Goal: Task Accomplishment & Management: Complete application form

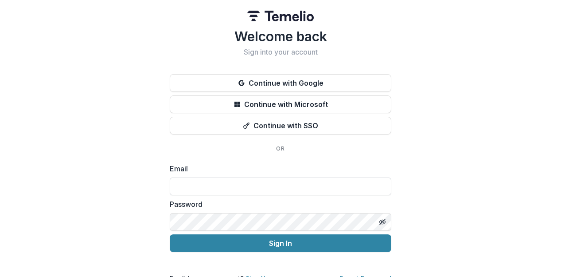
click at [226, 189] on input at bounding box center [281, 186] width 222 height 18
type input "**********"
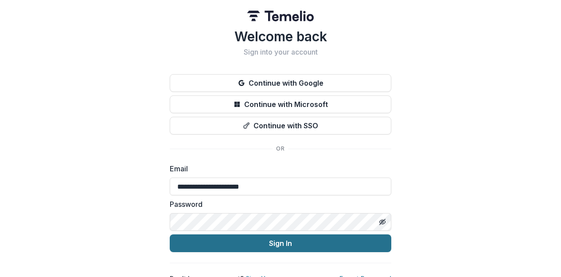
click at [239, 245] on button "Sign In" at bounding box center [281, 243] width 222 height 18
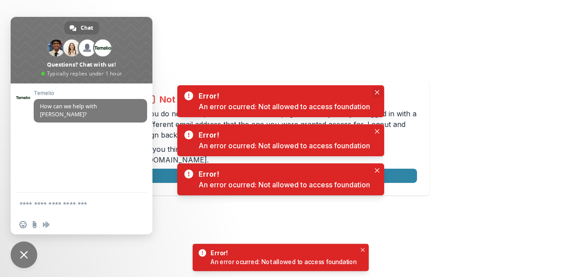
click at [380, 94] on body "Not allowed to view page You do not have permission to view the page. It is lik…" at bounding box center [280, 138] width 561 height 277
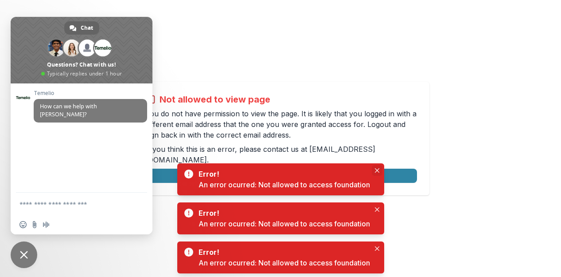
click at [380, 170] on icon "Close" at bounding box center [377, 170] width 4 height 4
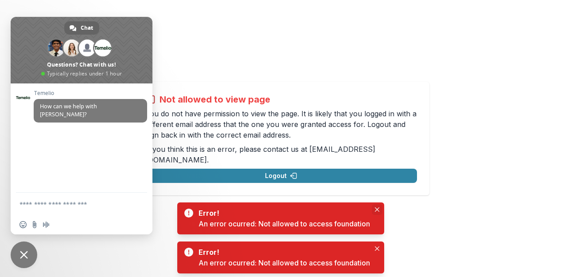
click at [379, 207] on button "Close" at bounding box center [377, 209] width 11 height 11
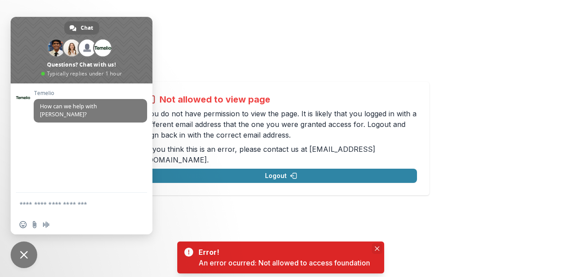
click at [382, 248] on button "Close" at bounding box center [377, 248] width 11 height 11
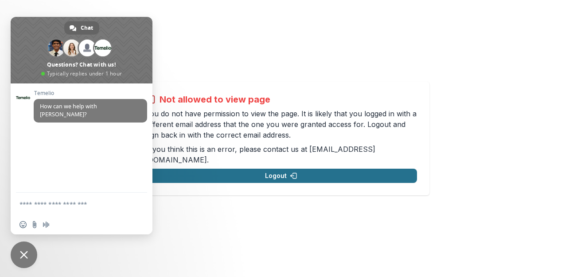
click at [286, 168] on button "Logout" at bounding box center [281, 175] width 272 height 14
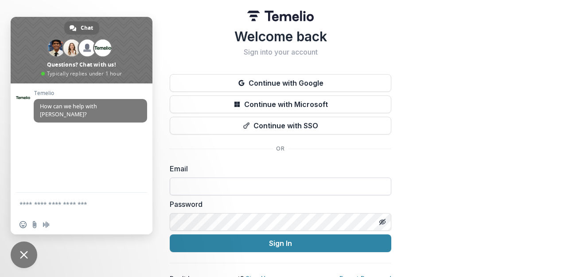
click at [251, 191] on input at bounding box center [281, 186] width 222 height 18
type input "**********"
click at [382, 223] on icon "Toggle password visibility" at bounding box center [384, 222] width 4 height 3
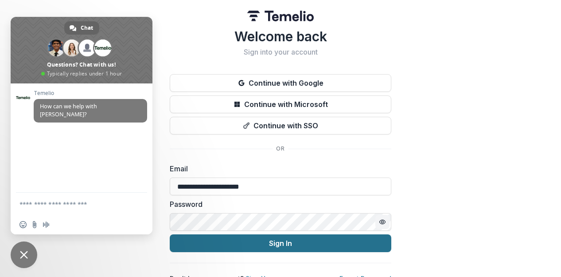
click at [289, 251] on button "Sign In" at bounding box center [281, 243] width 222 height 18
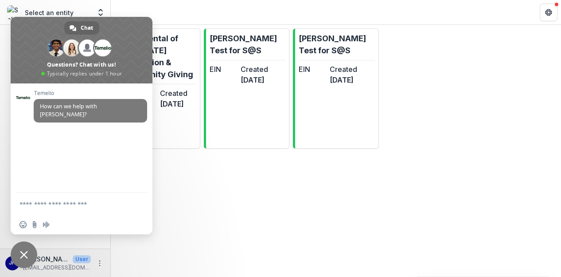
click at [439, 104] on div "Delta Dental of [US_STATE] Foundation & Community Giving EIN 5 Created [DATE] A…" at bounding box center [336, 88] width 450 height 127
click at [122, 21] on span at bounding box center [82, 50] width 142 height 67
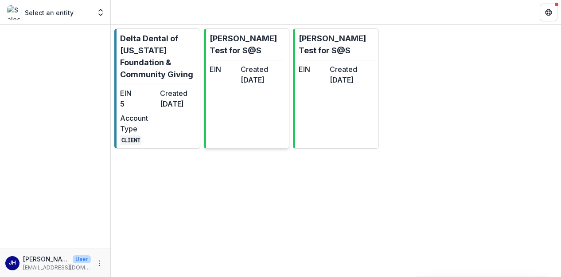
drag, startPoint x: 251, startPoint y: 112, endPoint x: 243, endPoint y: 114, distance: 7.7
click at [243, 114] on link "[PERSON_NAME] Test for S@S EIN Created [DATE]" at bounding box center [247, 88] width 86 height 120
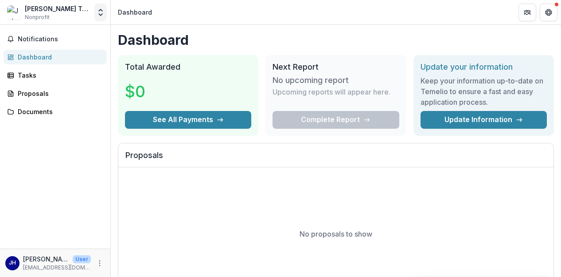
click at [100, 14] on icon "Open entity switcher" at bounding box center [100, 12] width 9 height 9
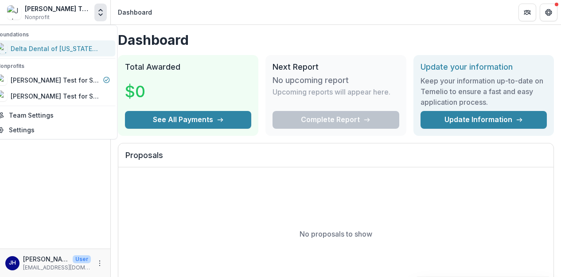
click at [85, 51] on div "Delta Dental of [US_STATE] Foundation & Community Giving" at bounding box center [55, 48] width 89 height 9
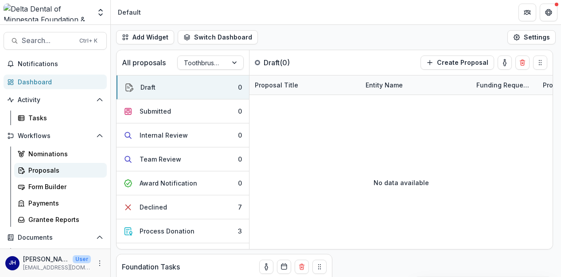
click at [70, 167] on div "Proposals" at bounding box center [63, 169] width 71 height 9
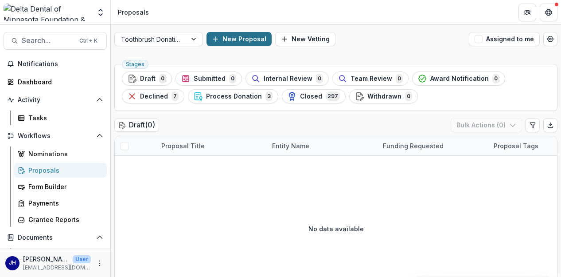
click at [260, 38] on button "New Proposal" at bounding box center [239, 39] width 65 height 14
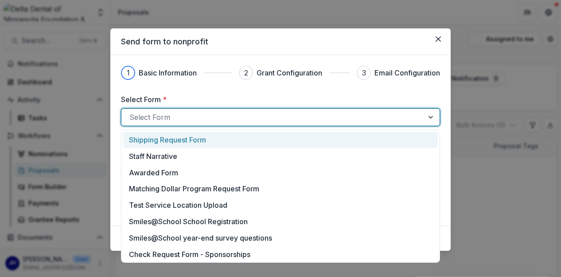
click at [253, 114] on div at bounding box center [272, 117] width 286 height 12
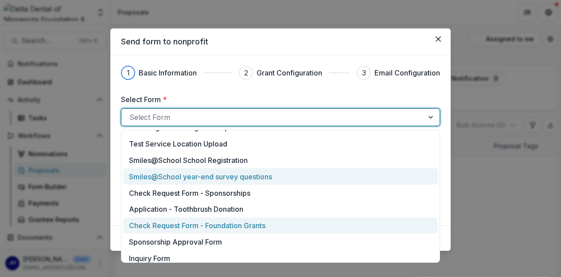
scroll to position [89, 0]
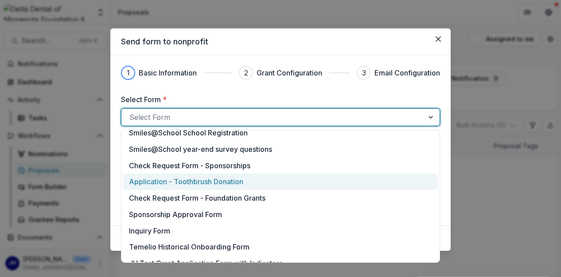
click at [207, 180] on p "Application - Toothbrush Donation" at bounding box center [186, 181] width 114 height 11
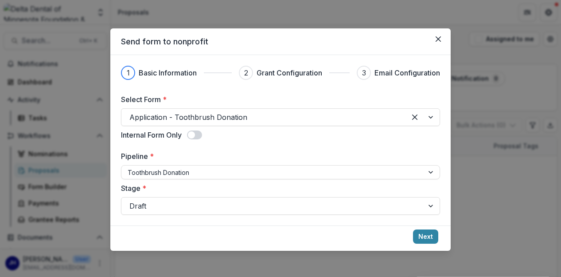
click at [440, 241] on footer "Next" at bounding box center [280, 237] width 341 height 25
click at [434, 240] on button "Next" at bounding box center [425, 236] width 25 height 14
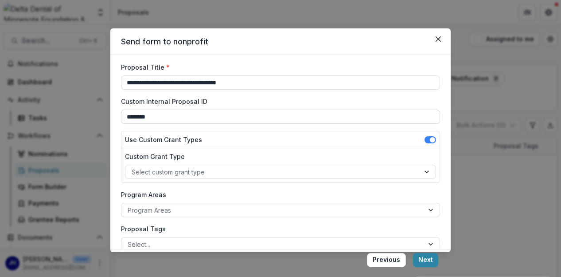
scroll to position [44, 0]
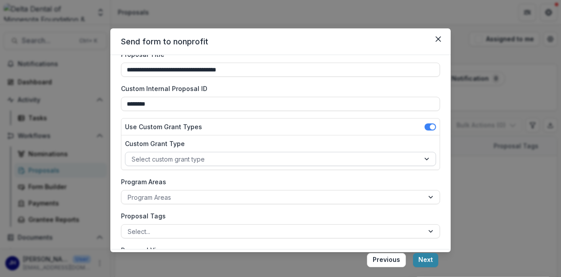
click at [266, 159] on div at bounding box center [273, 158] width 282 height 11
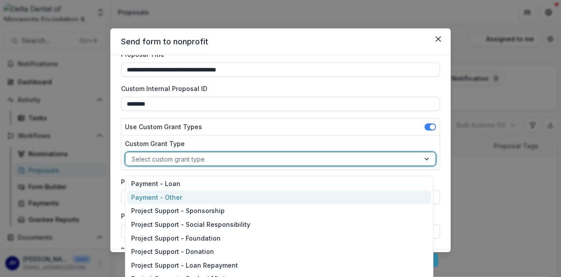
scroll to position [0, 0]
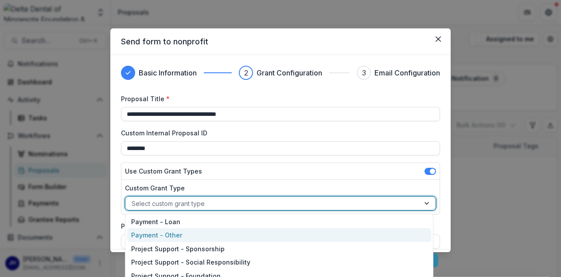
click at [425, 171] on span at bounding box center [431, 171] width 12 height 7
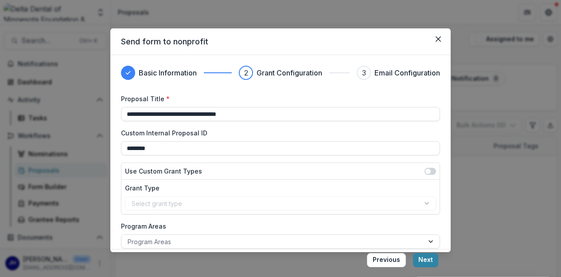
scroll to position [44, 0]
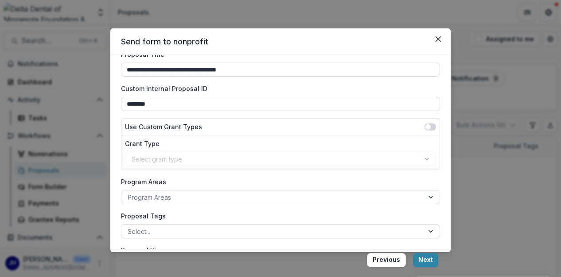
click at [262, 154] on div "Select grant type" at bounding box center [280, 159] width 311 height 14
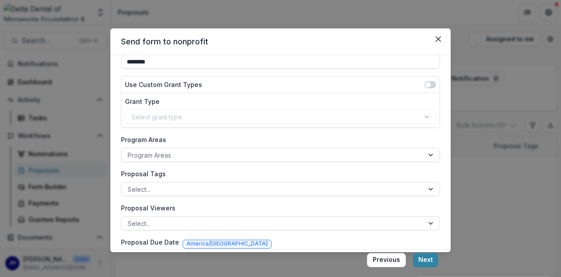
scroll to position [89, 0]
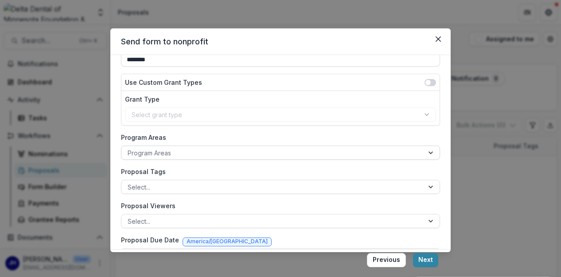
click at [244, 145] on div "Program Areas" at bounding box center [280, 152] width 319 height 14
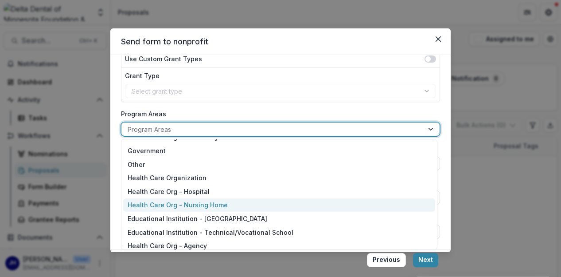
scroll to position [151, 0]
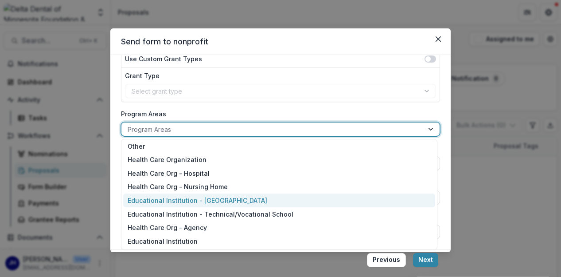
click at [115, 188] on div "**********" at bounding box center [280, 152] width 341 height 194
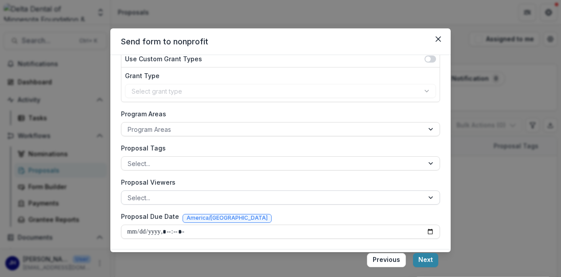
click at [319, 194] on div at bounding box center [273, 197] width 290 height 11
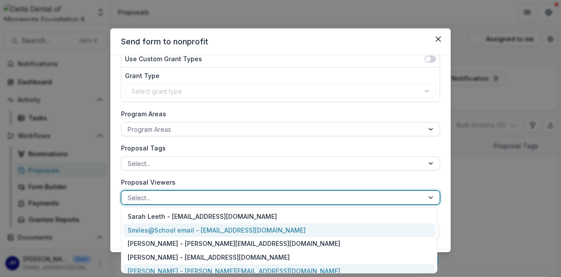
scroll to position [33, 0]
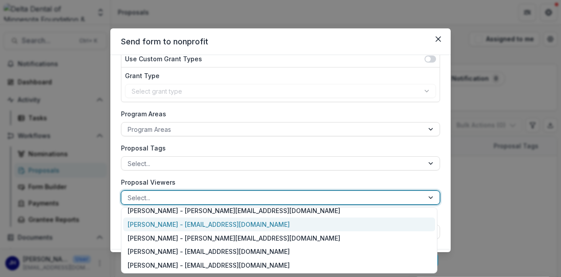
click at [213, 227] on div "[PERSON_NAME] - [EMAIL_ADDRESS][DOMAIN_NAME]" at bounding box center [279, 224] width 312 height 14
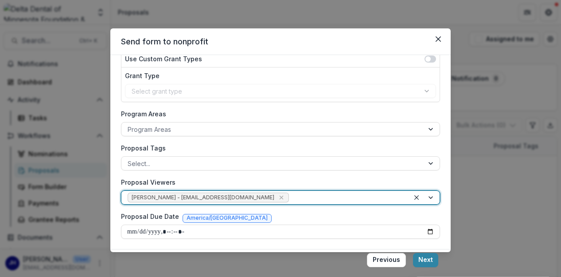
click at [303, 196] on div at bounding box center [347, 197] width 113 height 11
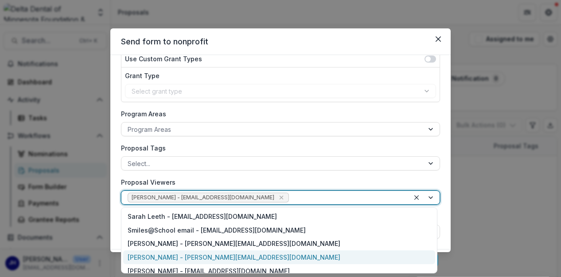
click at [206, 255] on div "[PERSON_NAME] - [PERSON_NAME][EMAIL_ADDRESS][DOMAIN_NAME]" at bounding box center [279, 257] width 312 height 14
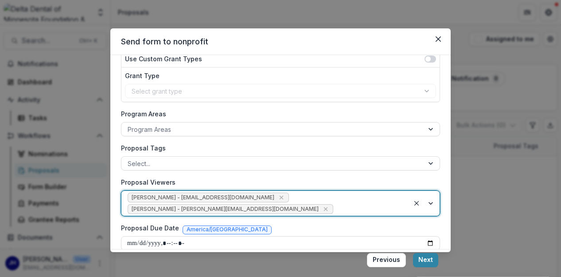
click at [396, 204] on div at bounding box center [369, 209] width 68 height 11
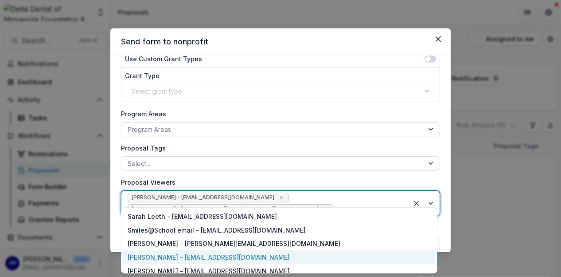
click at [183, 255] on div "[PERSON_NAME] - [EMAIL_ADDRESS][DOMAIN_NAME]" at bounding box center [279, 257] width 312 height 14
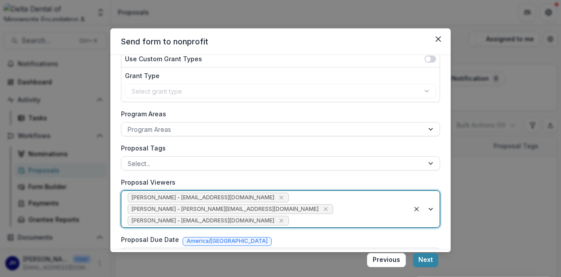
click at [217, 247] on input "Proposal Due Date" at bounding box center [280, 254] width 319 height 14
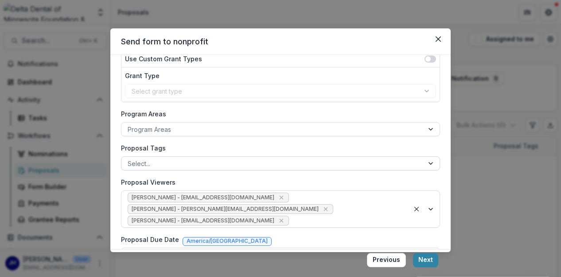
scroll to position [123, 0]
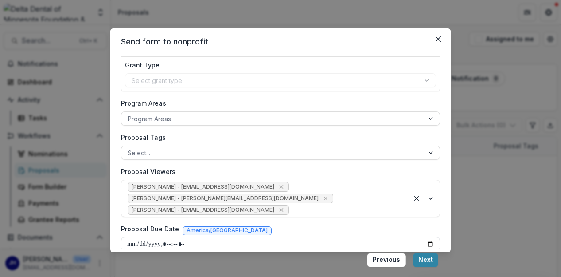
click at [162, 237] on input "Proposal Due Date" at bounding box center [280, 244] width 319 height 14
click at [163, 237] on input "Proposal Due Date" at bounding box center [280, 244] width 319 height 14
click at [199, 237] on input "Proposal Due Date" at bounding box center [280, 244] width 319 height 14
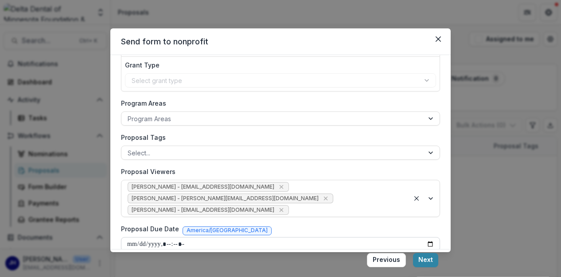
click at [190, 237] on input "Proposal Due Date" at bounding box center [280, 244] width 319 height 14
click at [427, 258] on button "Next" at bounding box center [425, 260] width 25 height 14
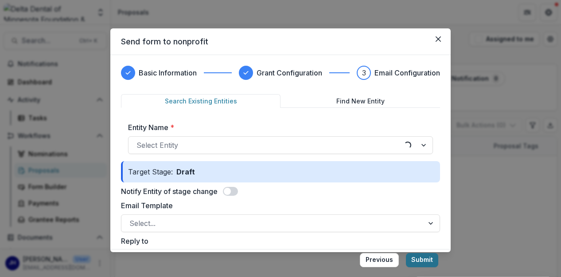
click at [428, 259] on button "Submit" at bounding box center [422, 260] width 32 height 14
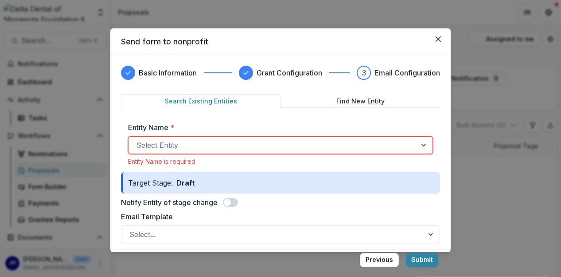
click at [220, 144] on div at bounding box center [273, 145] width 272 height 12
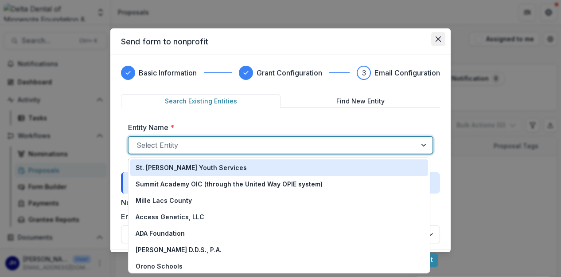
click at [438, 38] on icon "Close" at bounding box center [438, 38] width 5 height 5
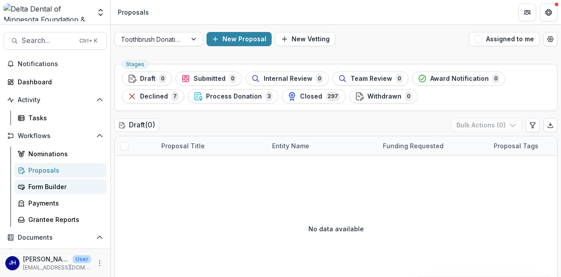
click at [56, 187] on div "Form Builder" at bounding box center [63, 186] width 71 height 9
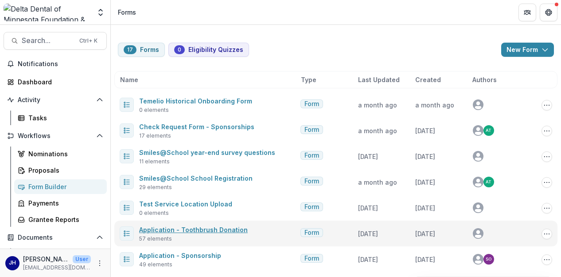
click at [219, 230] on link "Application - Toothbrush Donation" at bounding box center [193, 230] width 109 height 8
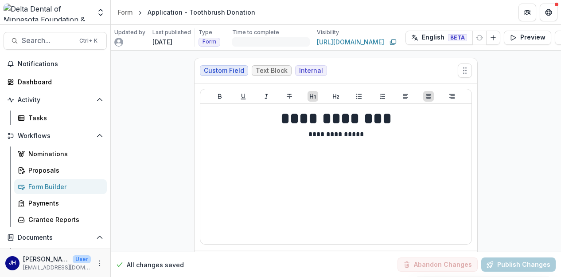
click at [341, 43] on link "[URL][DOMAIN_NAME]" at bounding box center [350, 41] width 67 height 9
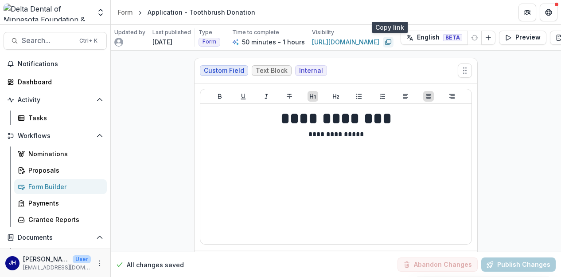
click at [392, 44] on icon "Copy link" at bounding box center [388, 42] width 7 height 7
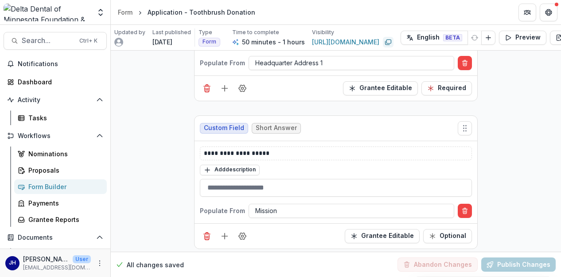
scroll to position [1064, 0]
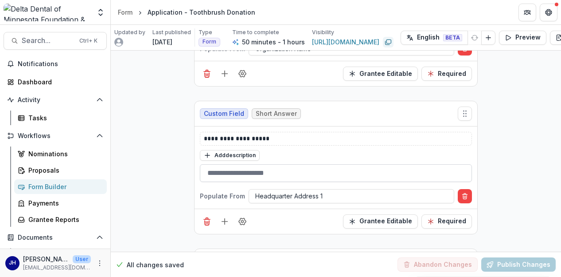
click at [251, 164] on input "text" at bounding box center [336, 173] width 272 height 18
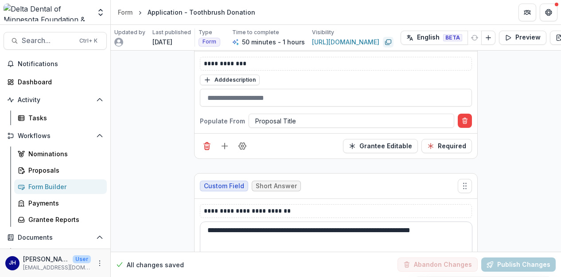
scroll to position [1685, 0]
